Goal: Transaction & Acquisition: Purchase product/service

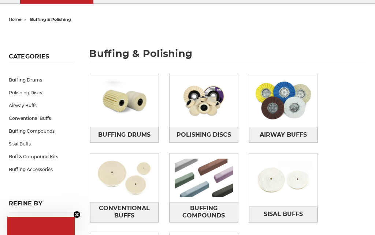
scroll to position [131, 0]
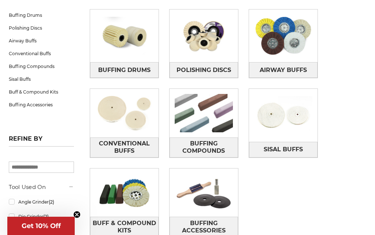
click at [294, 145] on span "Sisal Buffs" at bounding box center [282, 149] width 39 height 12
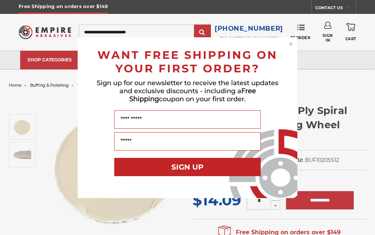
click at [291, 40] on icon "Close dialog" at bounding box center [290, 43] width 7 height 7
